Goal: Information Seeking & Learning: Learn about a topic

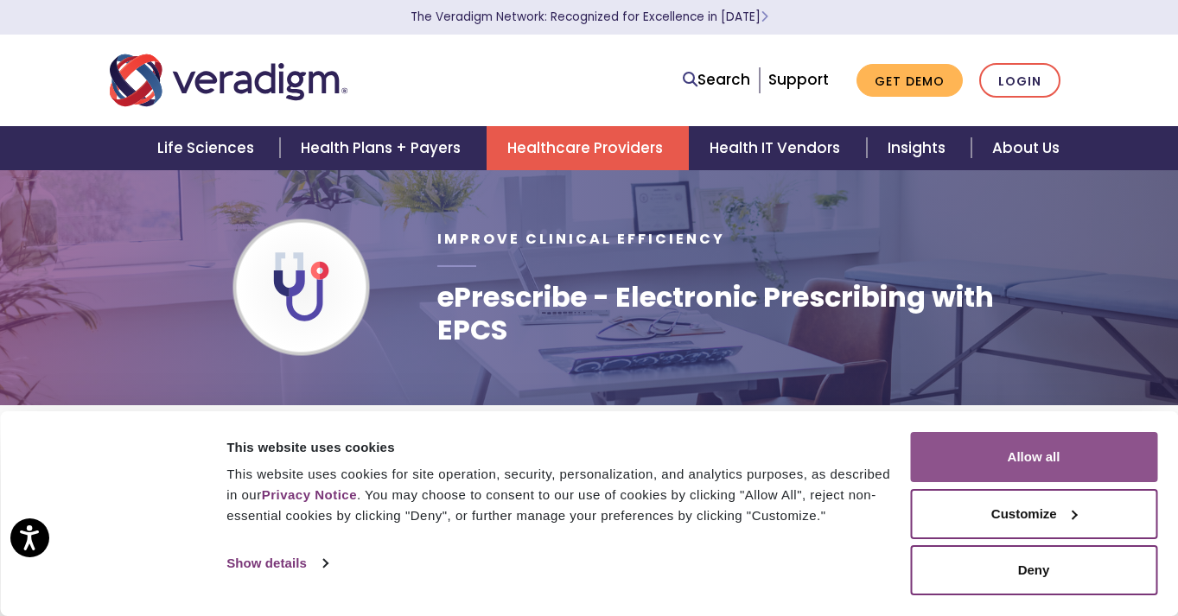
click at [1045, 466] on button "Allow all" at bounding box center [1033, 457] width 247 height 50
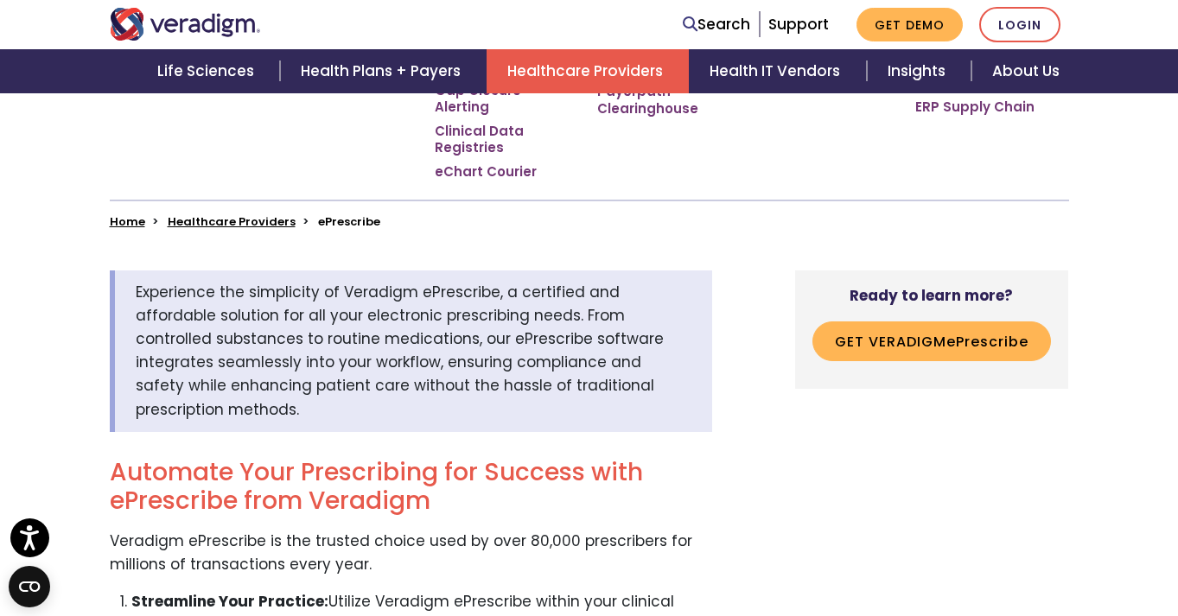
scroll to position [404, 0]
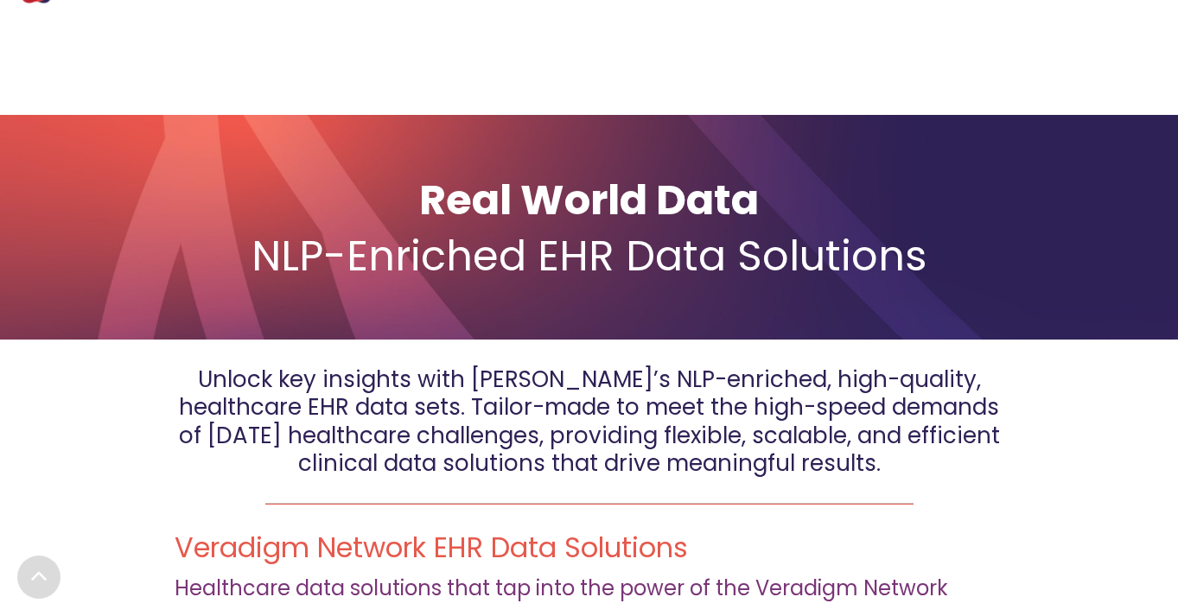
scroll to position [115, 0]
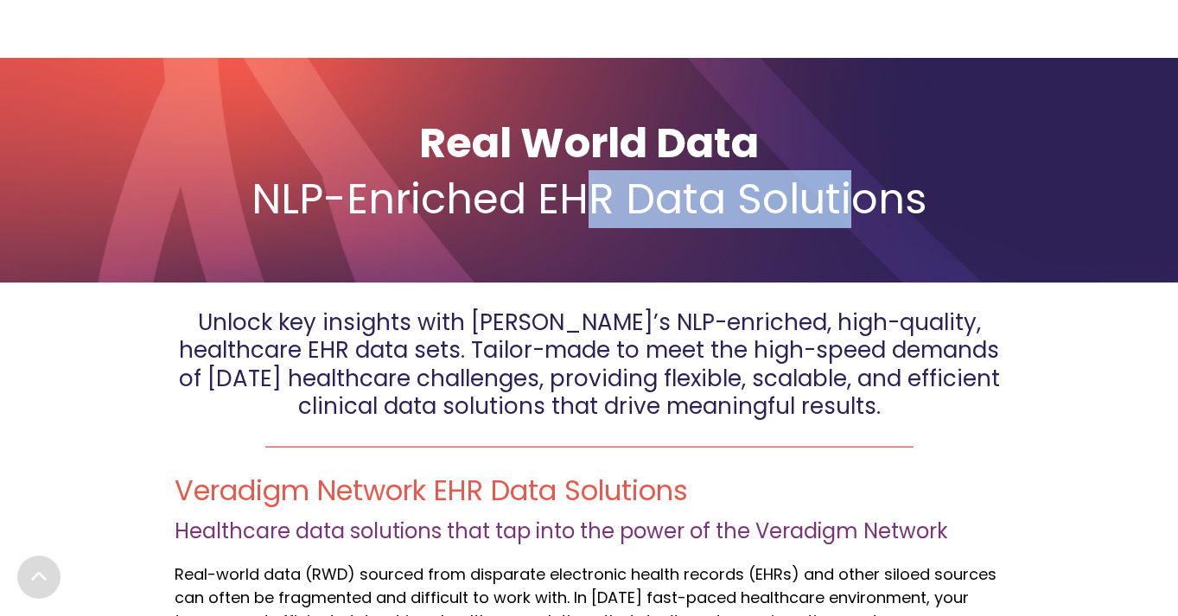
drag, startPoint x: 587, startPoint y: 207, endPoint x: 881, endPoint y: 207, distance: 293.9
click at [881, 207] on span "NLP-Enriched EHR Data Solutions" at bounding box center [590, 199] width 676 height 58
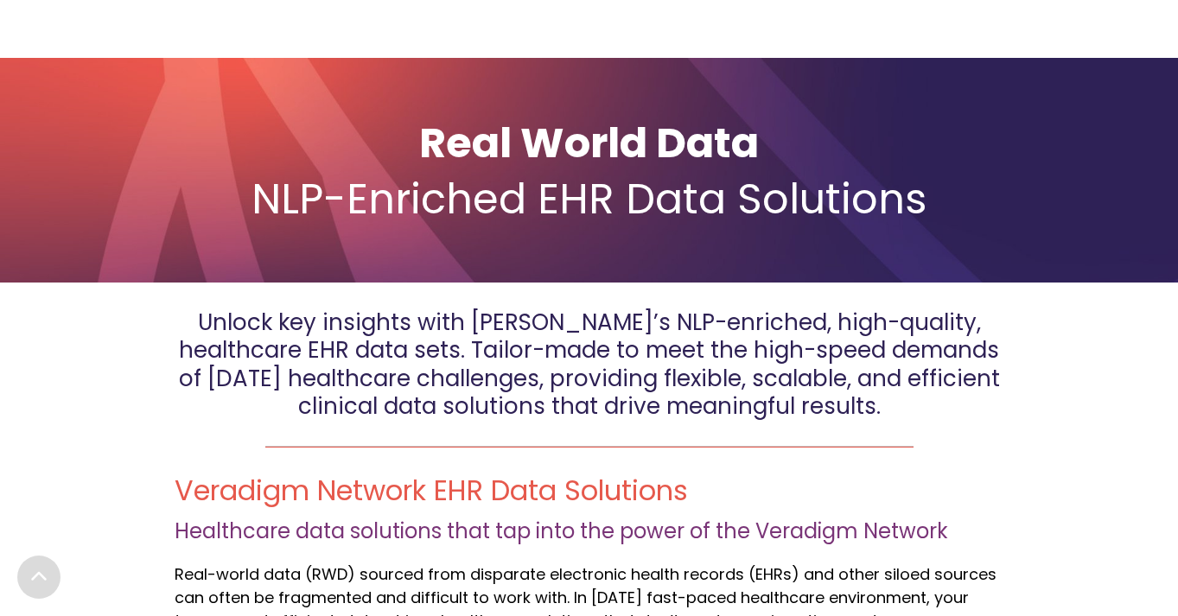
click at [900, 205] on span "NLP-Enriched EHR Data Solutions" at bounding box center [590, 199] width 676 height 58
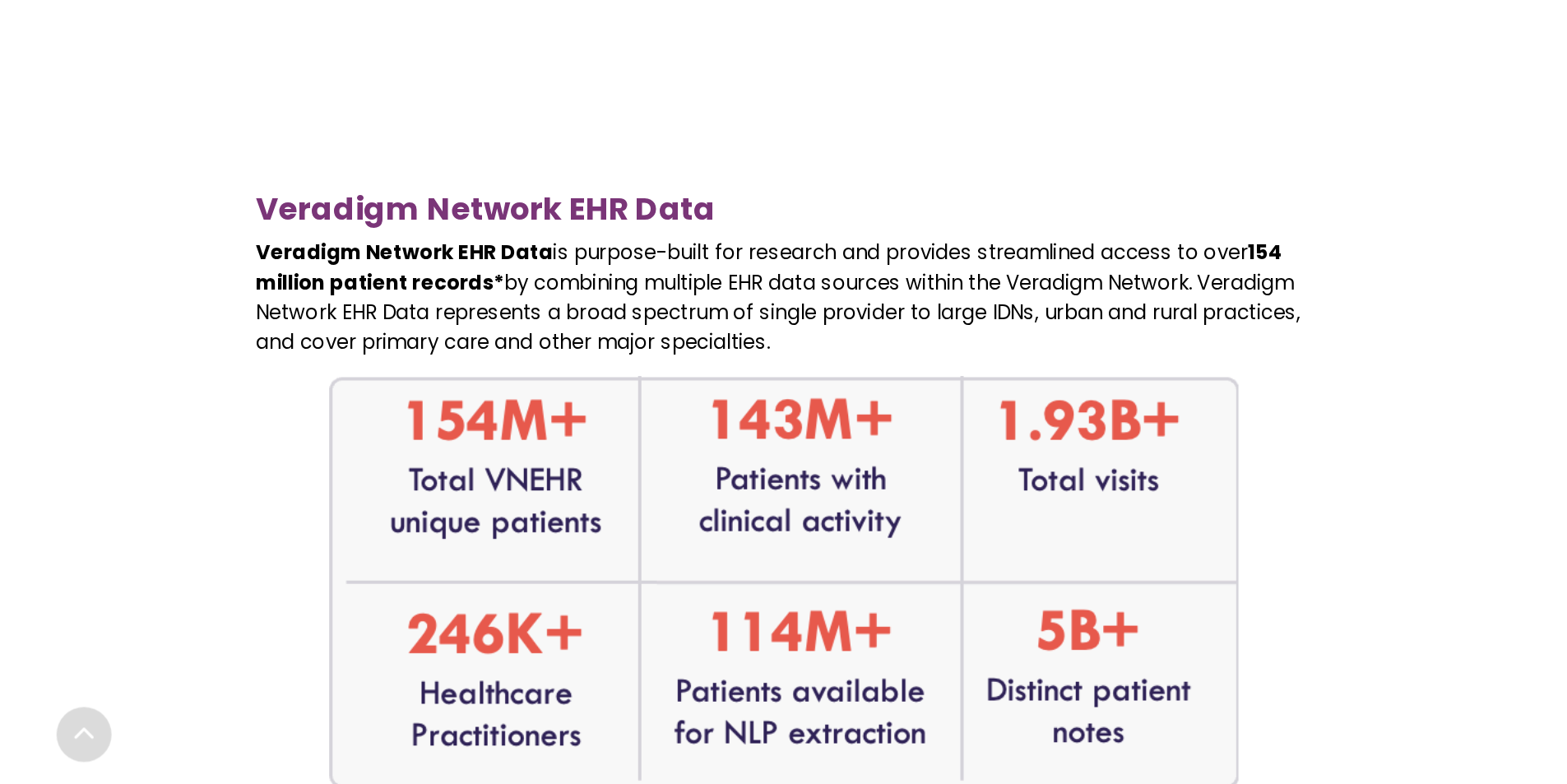
scroll to position [987, 0]
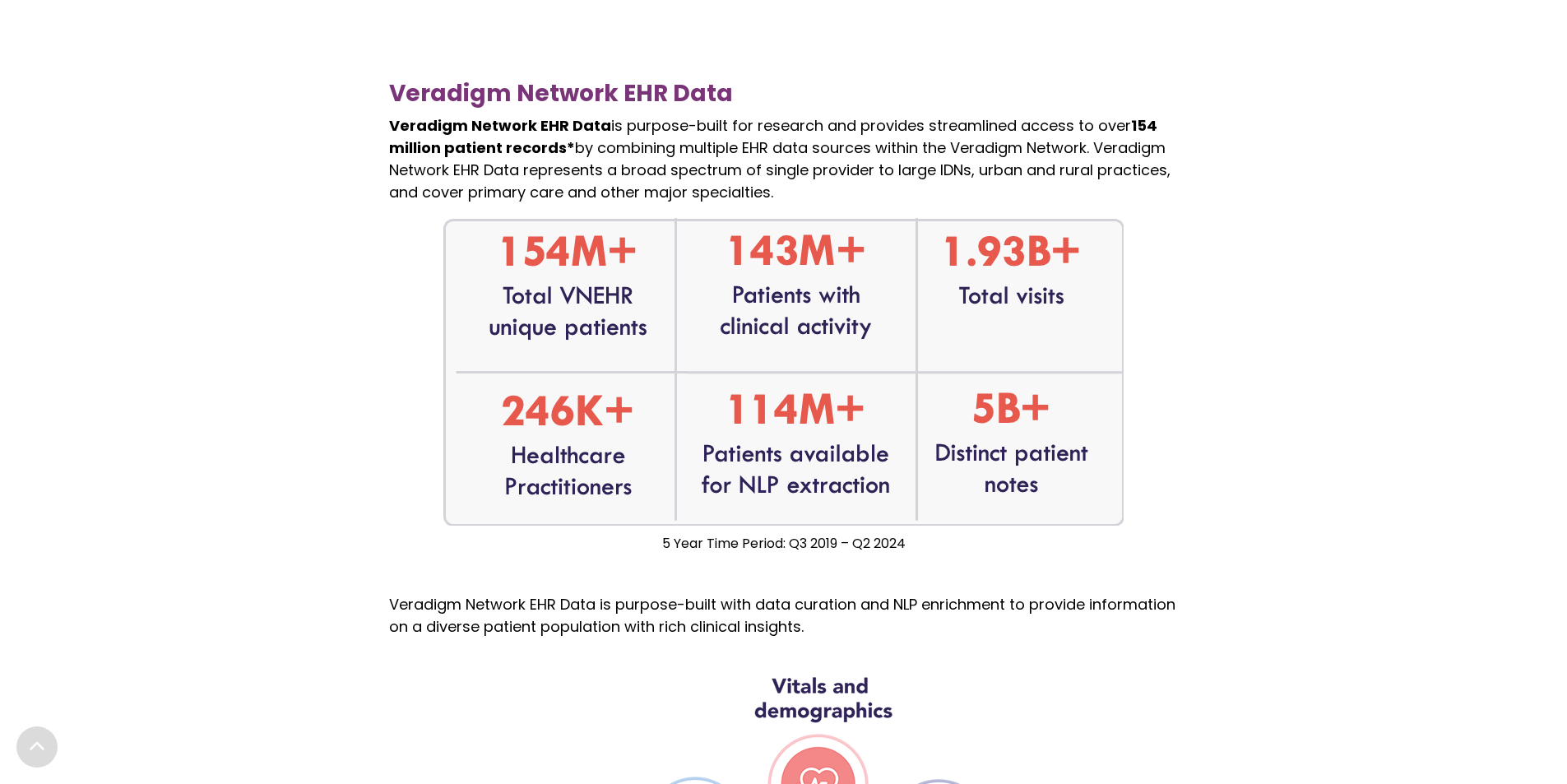
click at [836, 178] on p "Veradigm Network EHR Data is purpose-built for research and provides streamline…" at bounding box center [784, 158] width 790 height 88
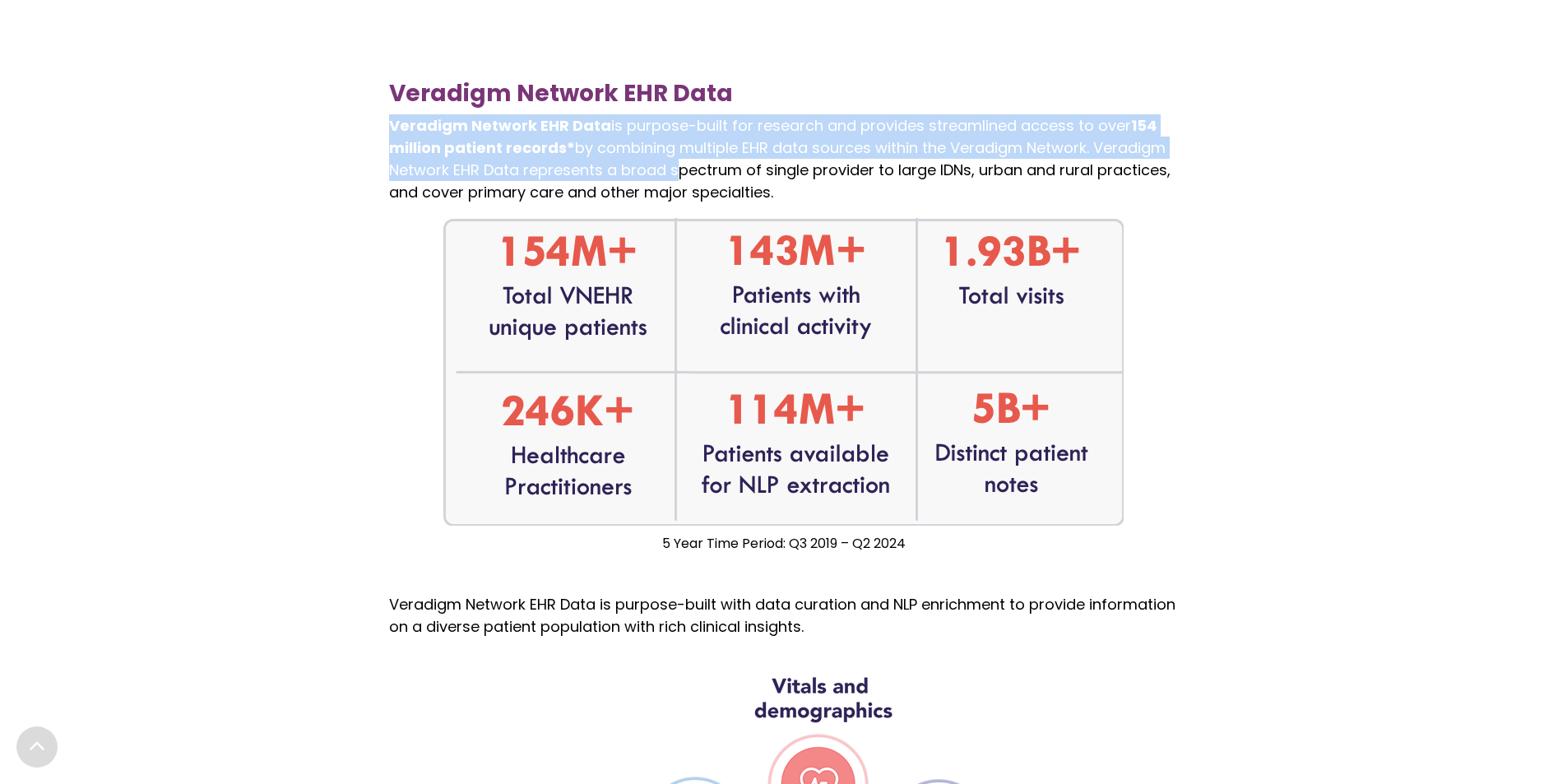
drag, startPoint x: 400, startPoint y: 127, endPoint x: 728, endPoint y: 210, distance: 338.3
click at [708, 197] on p "Veradigm Network EHR Data is purpose-built for research and provides streamline…" at bounding box center [784, 158] width 790 height 88
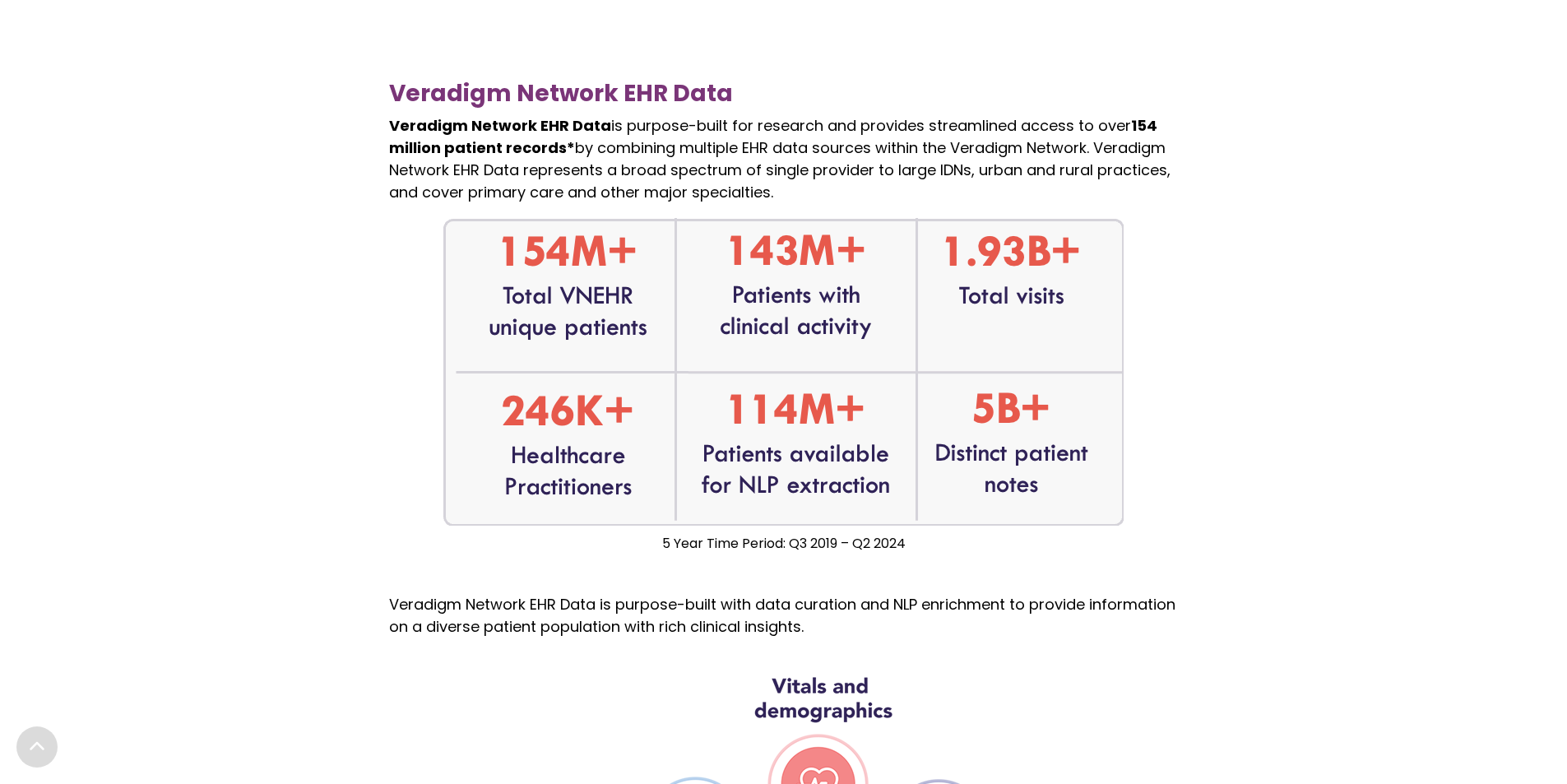
click at [770, 198] on p "Veradigm Network EHR Data is purpose-built for research and provides streamline…" at bounding box center [784, 158] width 790 height 88
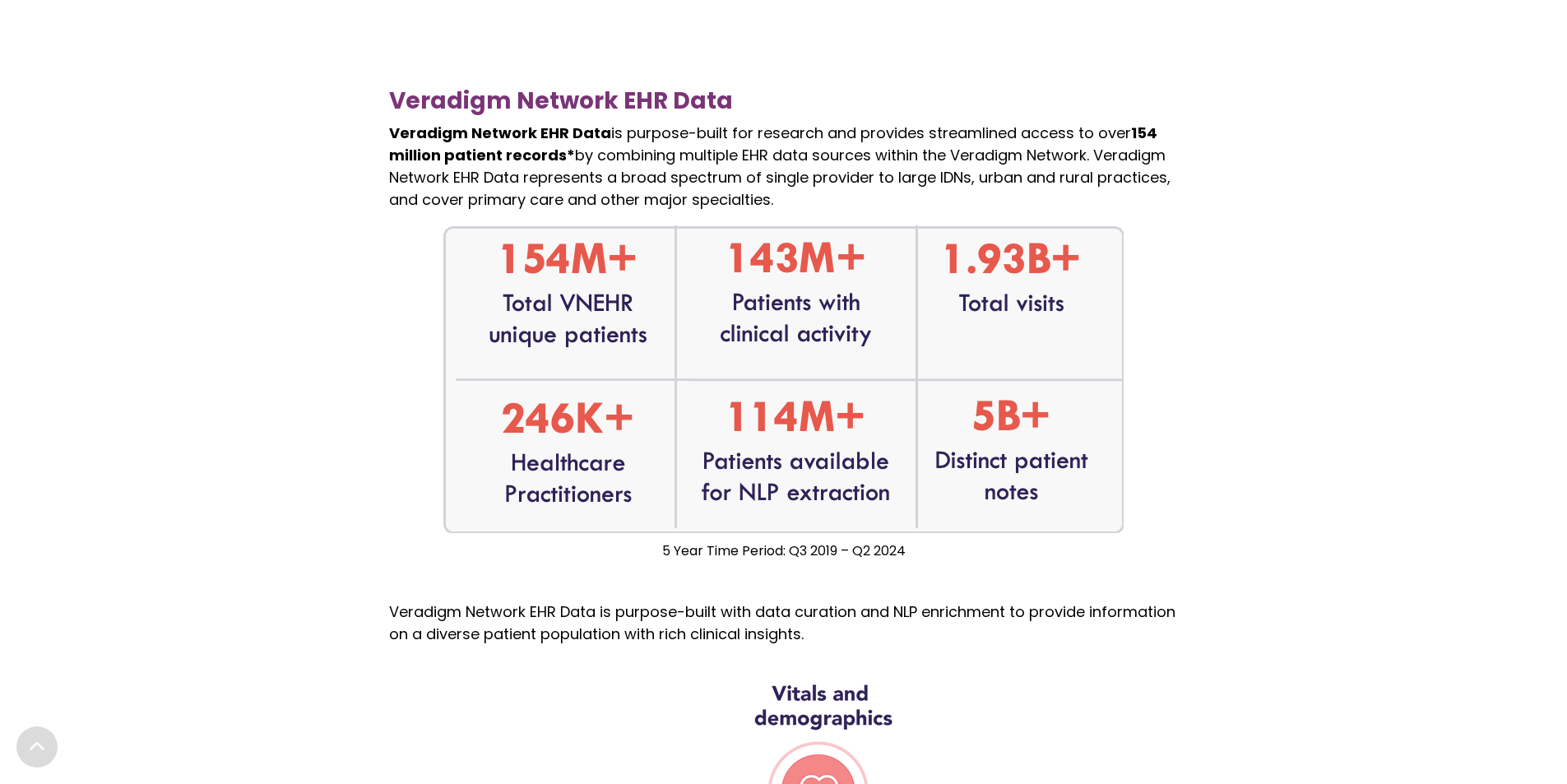
scroll to position [931, 0]
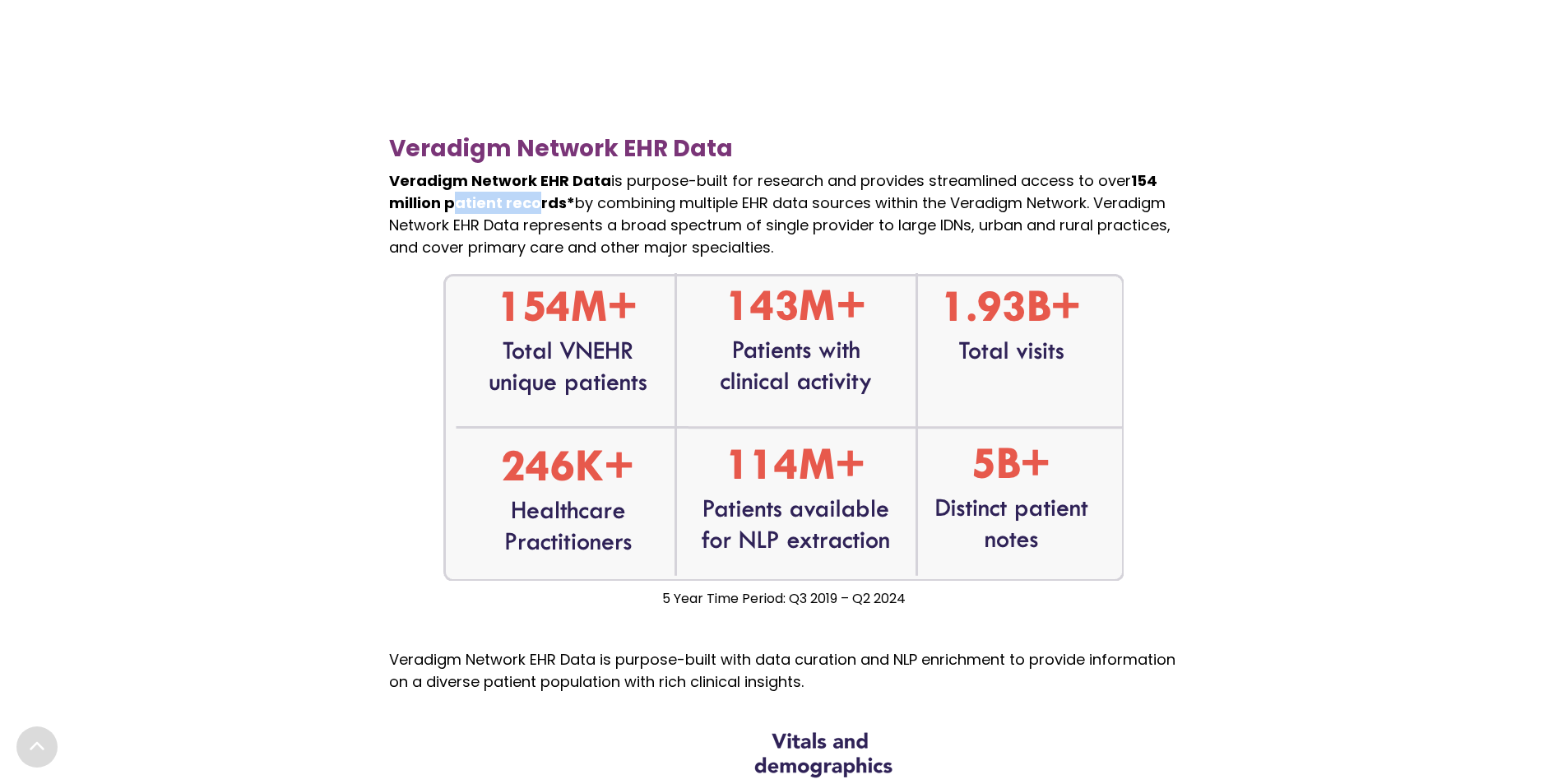
drag, startPoint x: 456, startPoint y: 205, endPoint x: 559, endPoint y: 206, distance: 103.0
click at [555, 206] on span "154 million patient records*" at bounding box center [773, 191] width 768 height 43
click at [561, 206] on span "154 million patient records*" at bounding box center [773, 191] width 768 height 43
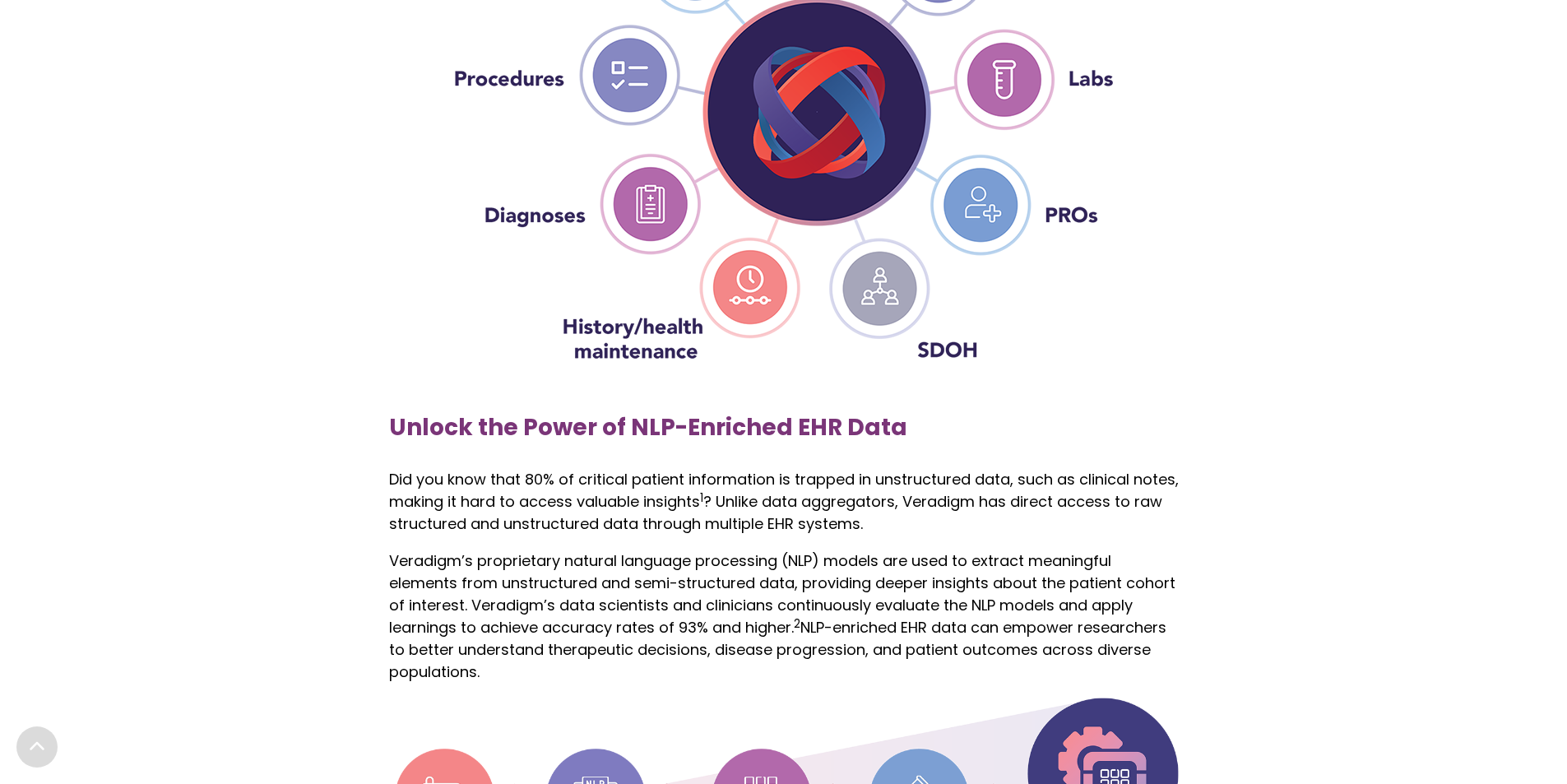
scroll to position [1918, 0]
